Goal: Find specific page/section: Find specific page/section

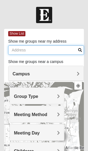
click at [19, 50] on input "Show me groups near my address" at bounding box center [46, 49] width 76 height 9
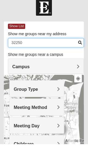
type input "32250"
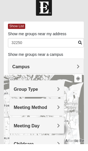
click at [77, 71] on h4 "Campus" at bounding box center [46, 73] width 67 height 5
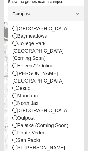
scroll to position [60, 0]
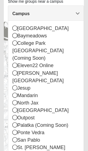
click at [15, 136] on icon at bounding box center [15, 138] width 5 height 5
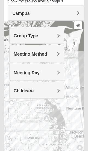
click at [47, 54] on span "Meeting Method" at bounding box center [30, 54] width 33 height 5
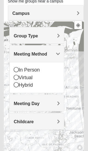
click at [18, 70] on icon at bounding box center [16, 69] width 5 height 5
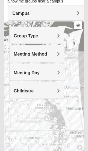
click at [60, 91] on div "Childcare" at bounding box center [37, 90] width 54 height 16
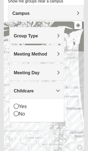
click at [24, 114] on div "No" at bounding box center [37, 113] width 46 height 7
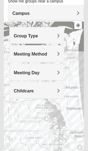
click at [61, 36] on div "Group Type" at bounding box center [37, 35] width 54 height 16
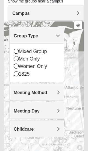
click at [15, 66] on icon at bounding box center [16, 65] width 5 height 5
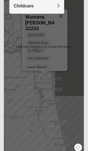
scroll to position [144, 0]
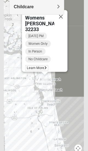
click at [38, 65] on span "Learn More" at bounding box center [37, 68] width 23 height 6
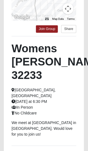
scroll to position [149, 0]
